Goal: Communication & Community: Connect with others

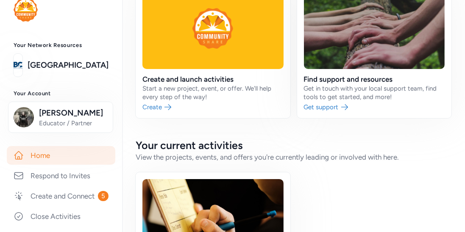
scroll to position [16, 0]
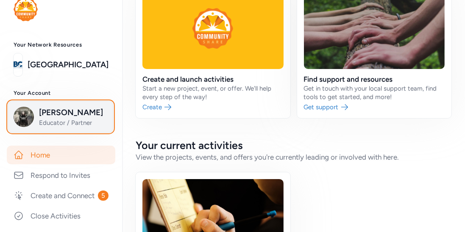
click at [29, 110] on img "button" at bounding box center [24, 117] width 20 height 20
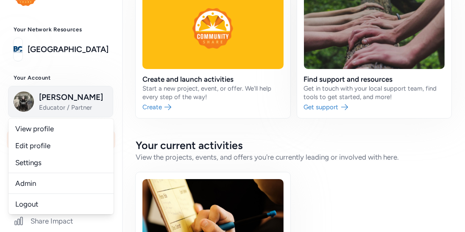
scroll to position [34, 0]
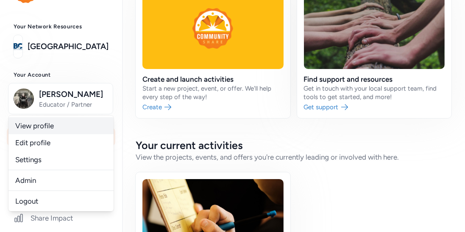
click at [31, 123] on link "View profile" at bounding box center [60, 125] width 105 height 17
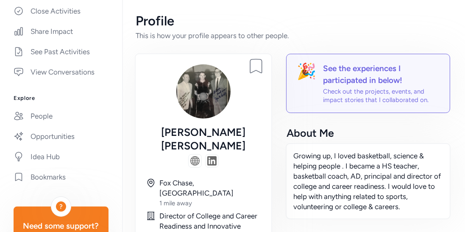
scroll to position [222, 0]
click at [64, 137] on link "Opportunities" at bounding box center [61, 136] width 109 height 19
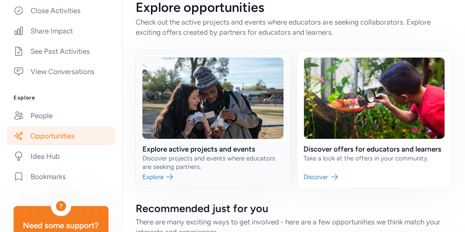
scroll to position [14, 0]
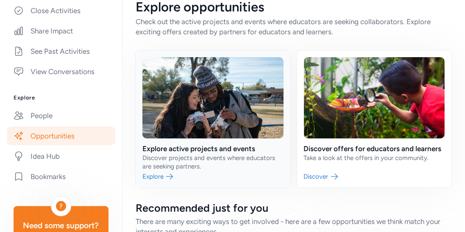
click at [178, 144] on link at bounding box center [213, 118] width 155 height 137
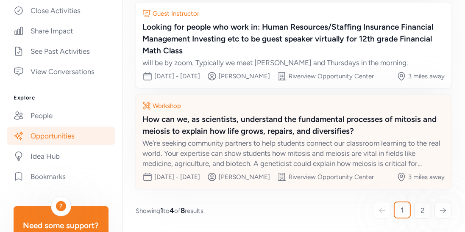
scroll to position [330, 0]
click at [189, 114] on div "How can we, as scientists, understand the fundamental processes of mitosis and …" at bounding box center [293, 126] width 302 height 24
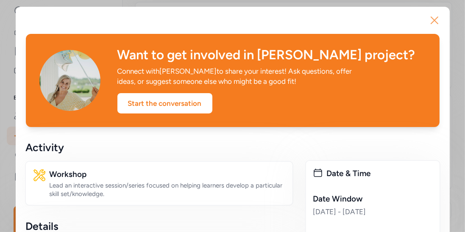
click at [437, 22] on icon "button" at bounding box center [435, 21] width 14 height 14
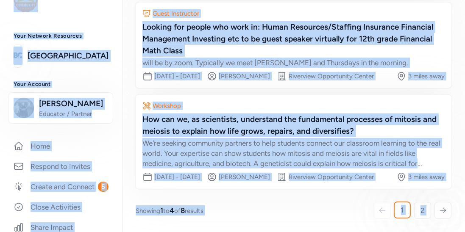
scroll to position [24, 0]
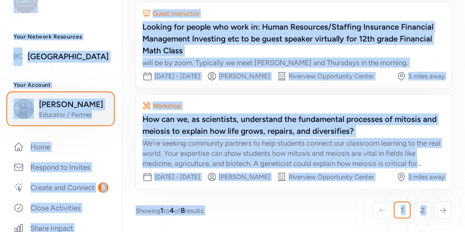
click at [59, 101] on span "[PERSON_NAME]" at bounding box center [73, 105] width 69 height 12
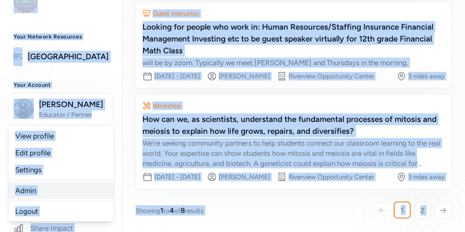
click at [32, 188] on link "Admin" at bounding box center [60, 190] width 105 height 17
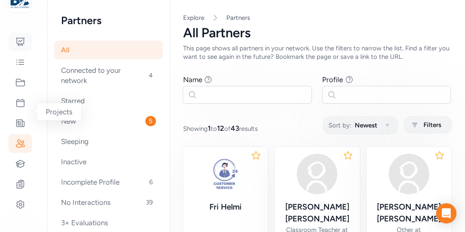
scroll to position [65, 0]
click at [20, 106] on icon at bounding box center [20, 102] width 10 height 10
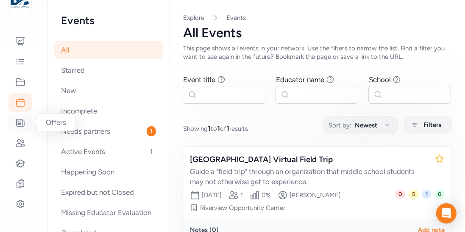
click at [21, 121] on icon at bounding box center [20, 123] width 10 height 10
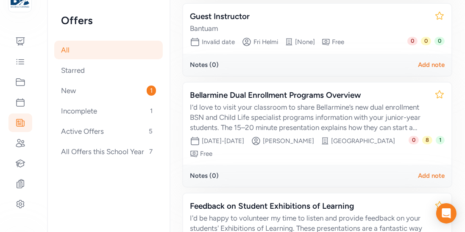
scroll to position [241, 0]
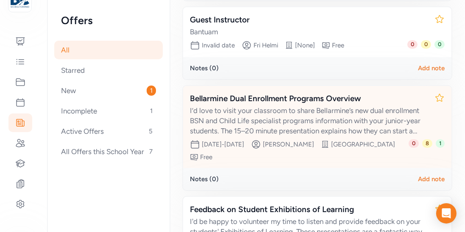
click at [280, 100] on div "Bellarmine Dual Enrollment Programs Overview" at bounding box center [309, 99] width 238 height 12
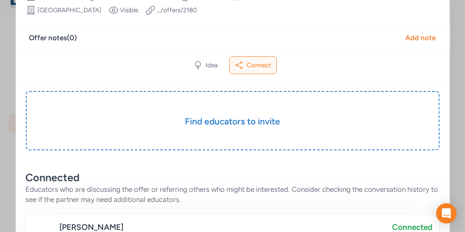
scroll to position [100, 0]
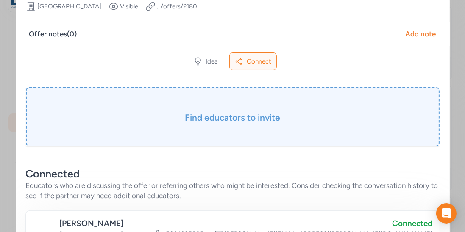
click at [266, 113] on h3 "Find educators to invite" at bounding box center [232, 118] width 371 height 12
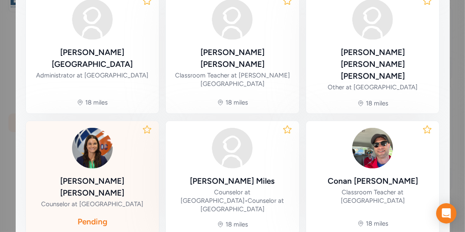
scroll to position [494, 0]
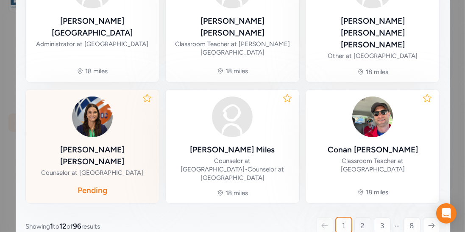
click at [367, 217] on link "2" at bounding box center [362, 225] width 17 height 17
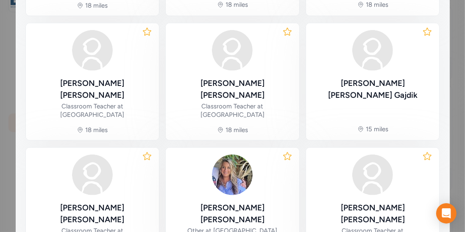
scroll to position [432, 0]
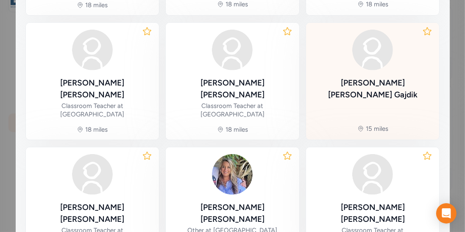
click at [374, 77] on div "[PERSON_NAME]" at bounding box center [373, 89] width 120 height 24
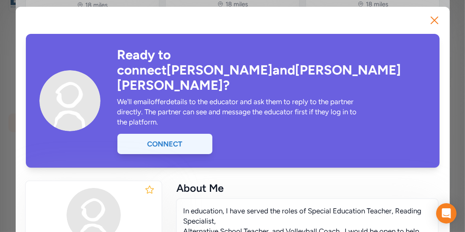
click at [178, 134] on div "Connect" at bounding box center [164, 144] width 95 height 20
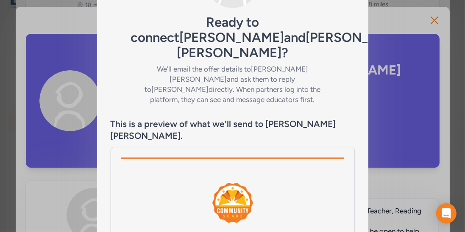
scroll to position [171, 0]
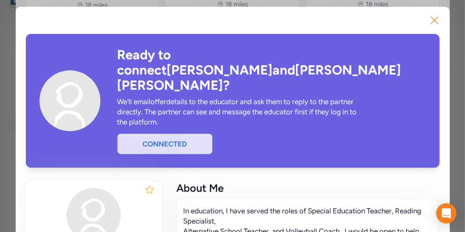
click at [432, 16] on icon "button" at bounding box center [435, 21] width 14 height 14
